Goal: Task Accomplishment & Management: Manage account settings

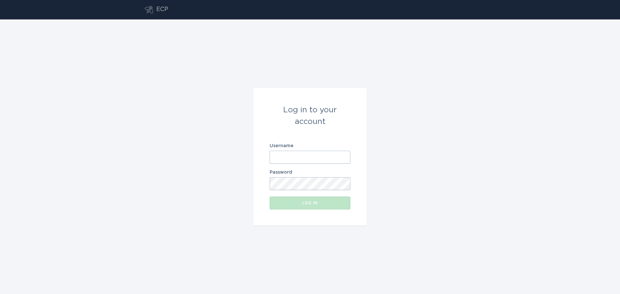
click at [305, 154] on input "Username" at bounding box center [310, 157] width 81 height 13
click at [270, 197] on button "Log in" at bounding box center [310, 203] width 81 height 13
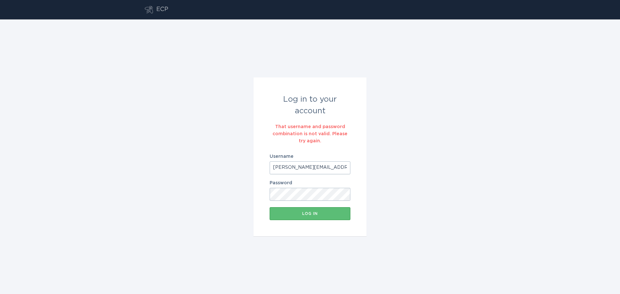
click at [223, 180] on div "Log in to your account That username and password combination is not valid. Ple…" at bounding box center [310, 156] width 620 height 275
click at [316, 169] on input "[PERSON_NAME][EMAIL_ADDRESS][PERSON_NAME][DOMAIN_NAME]" at bounding box center [310, 167] width 81 height 13
click at [343, 168] on input "[PERSON_NAME][EMAIL_ADDRESS][PERSON_NAME][DOMAIN_NAME]" at bounding box center [310, 167] width 81 height 13
type input "[PERSON_NAME][EMAIL_ADDRESS][PERSON_NAME][DOMAIN_NAME]"
